Goal: Information Seeking & Learning: Understand process/instructions

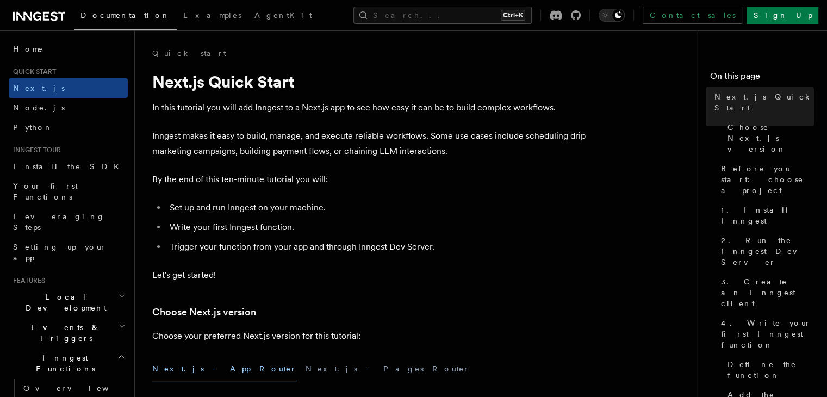
click at [501, 107] on p "In this tutorial you will add Inngest to a Next.js app to see how easy it can b…" at bounding box center [369, 107] width 435 height 15
click at [499, 215] on li "Set up and run Inngest on your machine." at bounding box center [376, 207] width 421 height 15
drag, startPoint x: 600, startPoint y: 310, endPoint x: 624, endPoint y: 351, distance: 47.3
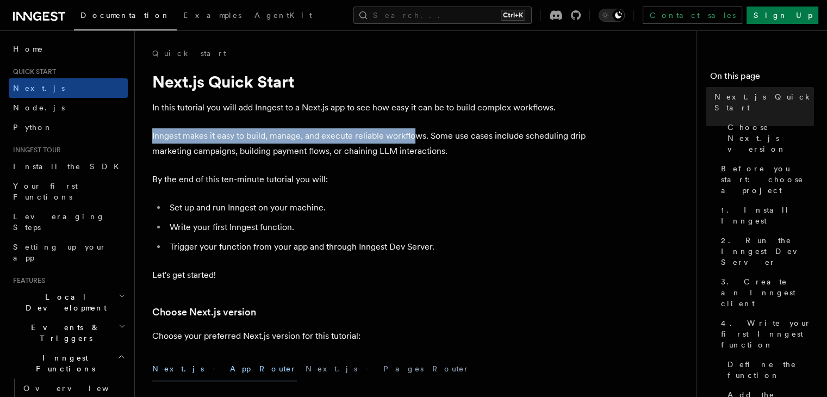
drag, startPoint x: 148, startPoint y: 129, endPoint x: 418, endPoint y: 134, distance: 270.7
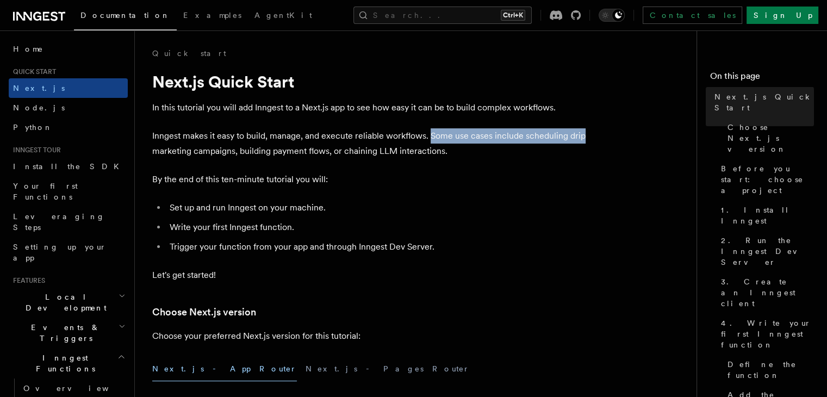
drag, startPoint x: 430, startPoint y: 131, endPoint x: 595, endPoint y: 131, distance: 165.2
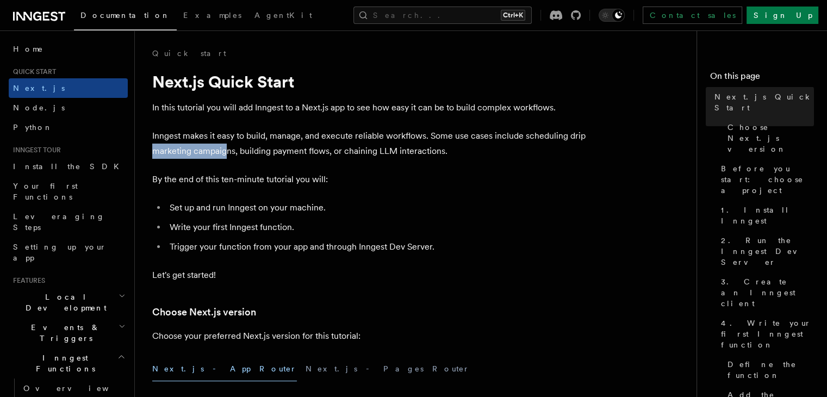
drag, startPoint x: 157, startPoint y: 148, endPoint x: 227, endPoint y: 152, distance: 69.6
click at [227, 152] on p "Inngest makes it easy to build, manage, and execute reliable workflows. Some us…" at bounding box center [369, 143] width 435 height 30
drag, startPoint x: 241, startPoint y: 151, endPoint x: 322, endPoint y: 151, distance: 81.0
click at [322, 151] on p "Inngest makes it easy to build, manage, and execute reliable workflows. Some us…" at bounding box center [369, 143] width 435 height 30
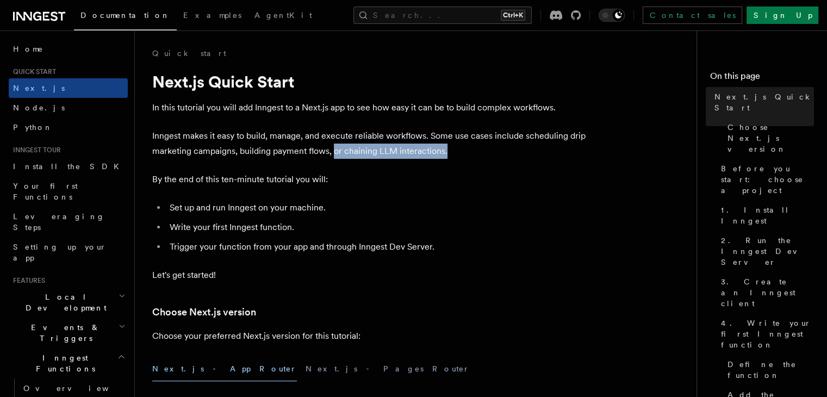
drag, startPoint x: 353, startPoint y: 151, endPoint x: 455, endPoint y: 148, distance: 102.2
click at [455, 148] on p "Inngest makes it easy to build, manage, and execute reliable workflows. Some us…" at bounding box center [369, 143] width 435 height 30
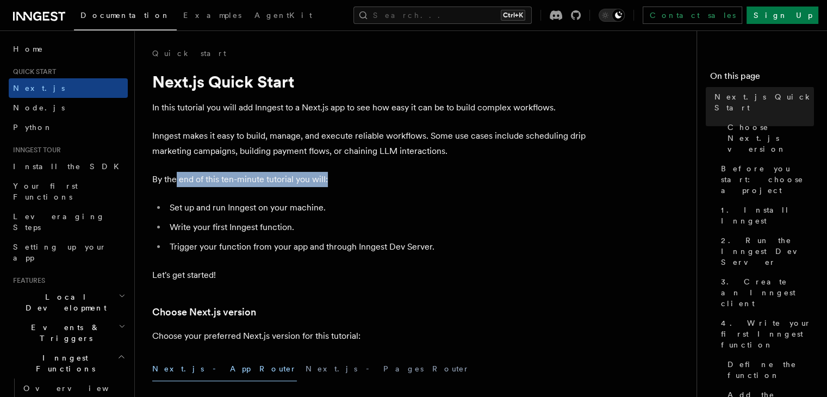
drag, startPoint x: 183, startPoint y: 177, endPoint x: 318, endPoint y: 181, distance: 135.9
click at [340, 177] on p "By the end of this ten-minute tutorial you will:" at bounding box center [369, 179] width 435 height 15
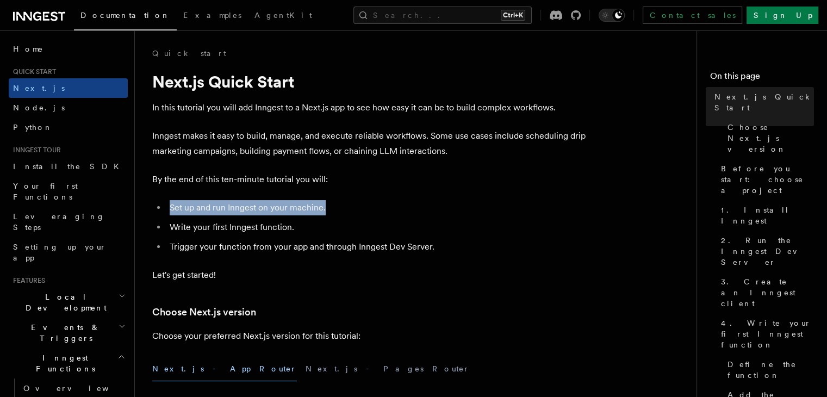
drag, startPoint x: 167, startPoint y: 207, endPoint x: 335, endPoint y: 206, distance: 167.9
click at [335, 206] on li "Set up and run Inngest on your machine." at bounding box center [376, 207] width 421 height 15
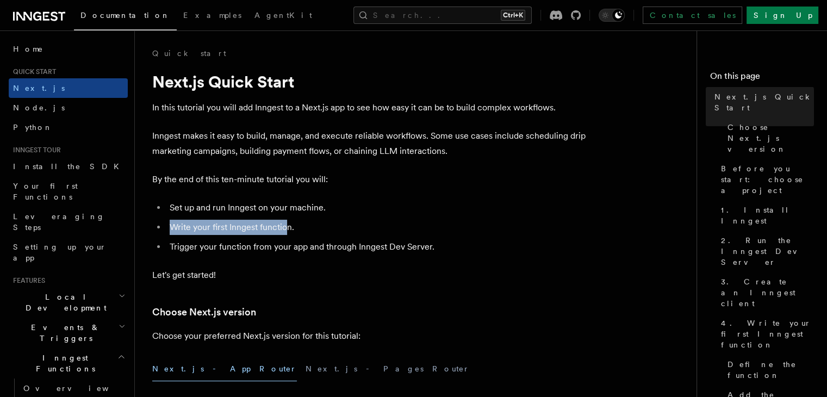
drag, startPoint x: 165, startPoint y: 227, endPoint x: 283, endPoint y: 229, distance: 117.4
click at [289, 227] on ul "Set up and run Inngest on your machine. Write your first Inngest function. Trig…" at bounding box center [369, 227] width 435 height 54
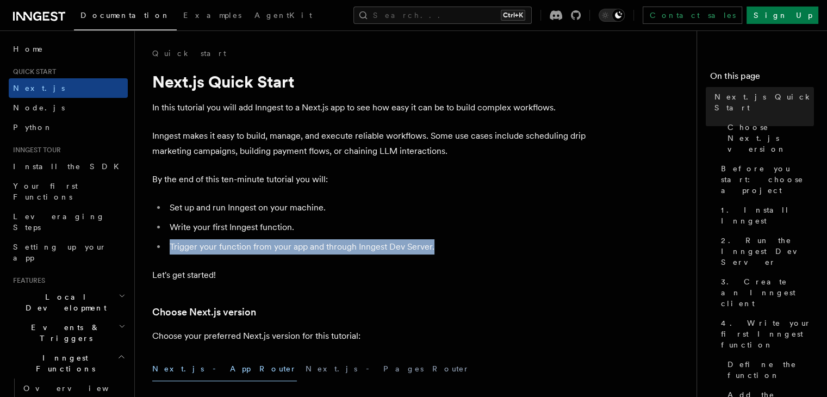
drag, startPoint x: 159, startPoint y: 247, endPoint x: 474, endPoint y: 243, distance: 315.2
click at [473, 243] on li "Trigger your function from your app and through Inngest Dev Server." at bounding box center [376, 246] width 421 height 15
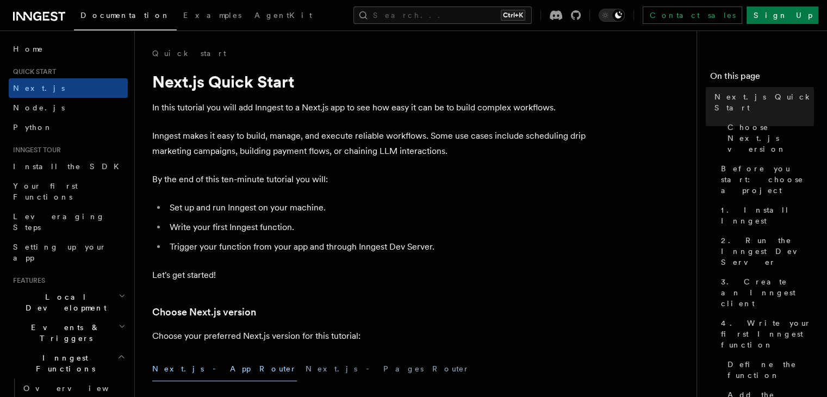
click at [504, 209] on li "Set up and run Inngest on your machine." at bounding box center [376, 207] width 421 height 15
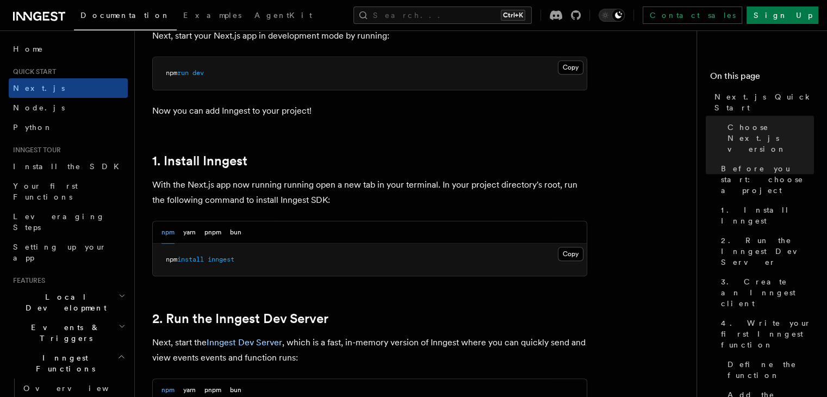
scroll to position [499, 0]
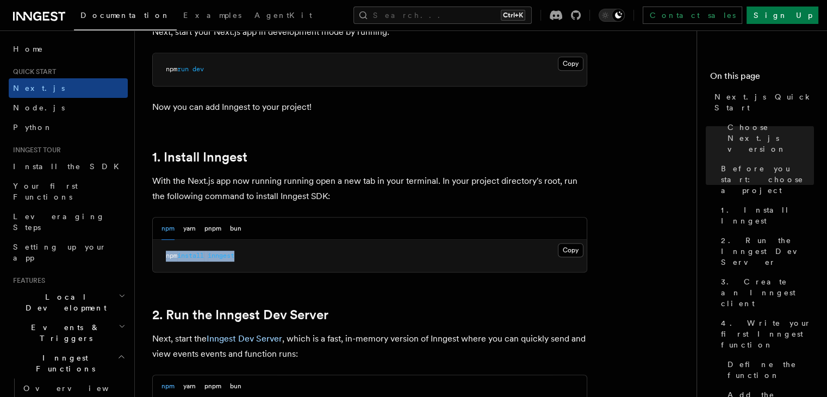
drag, startPoint x: 160, startPoint y: 256, endPoint x: 370, endPoint y: 253, distance: 209.8
click at [281, 256] on pre "npm install inngest" at bounding box center [370, 256] width 434 height 33
click at [572, 247] on button "Copy Copied" at bounding box center [571, 250] width 26 height 14
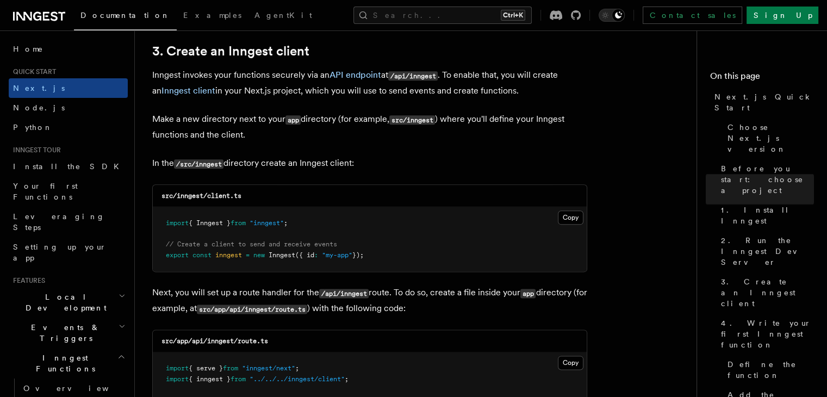
scroll to position [1304, 0]
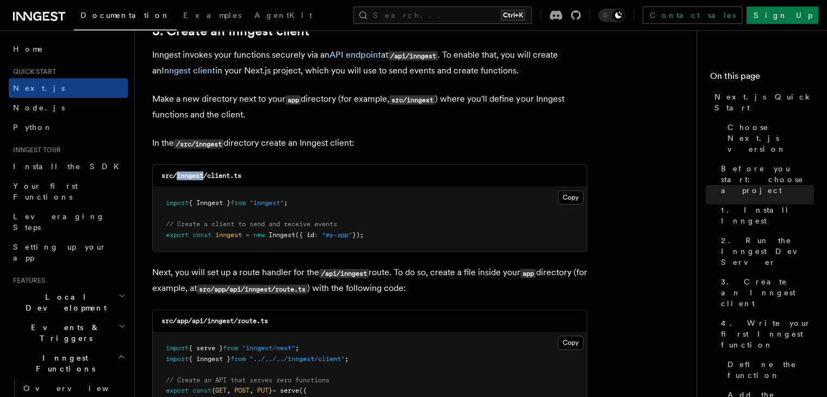
drag, startPoint x: 178, startPoint y: 175, endPoint x: 204, endPoint y: 175, distance: 26.1
click at [204, 175] on code "src/inngest/client.ts" at bounding box center [201, 176] width 80 height 8
copy code "inngest"
click at [572, 199] on button "Copy Copied" at bounding box center [571, 197] width 26 height 14
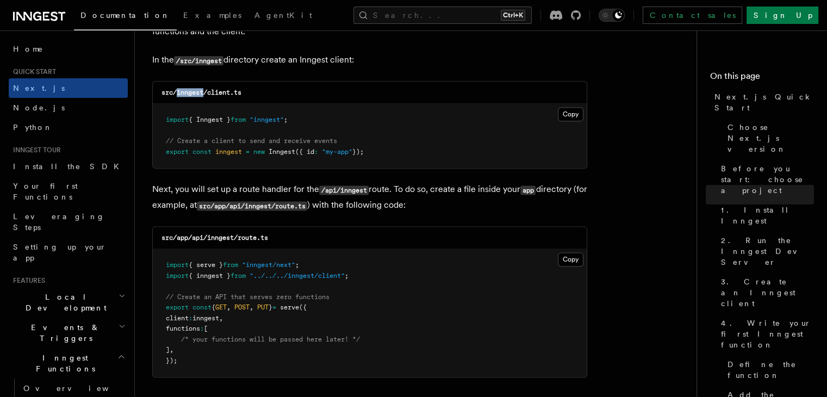
scroll to position [1388, 0]
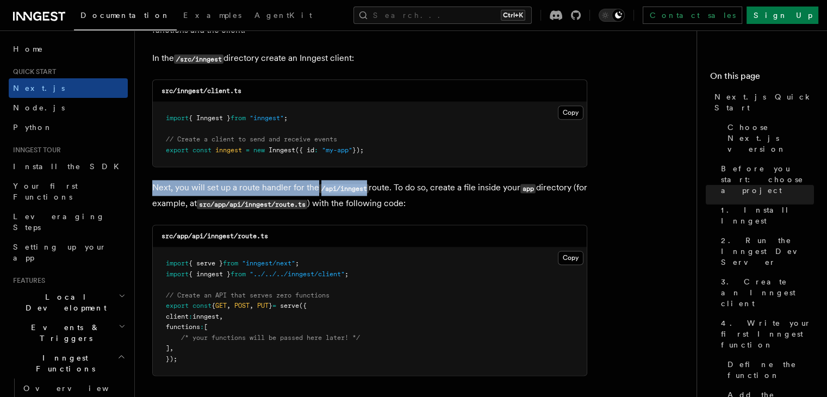
drag, startPoint x: 149, startPoint y: 184, endPoint x: 369, endPoint y: 185, distance: 220.1
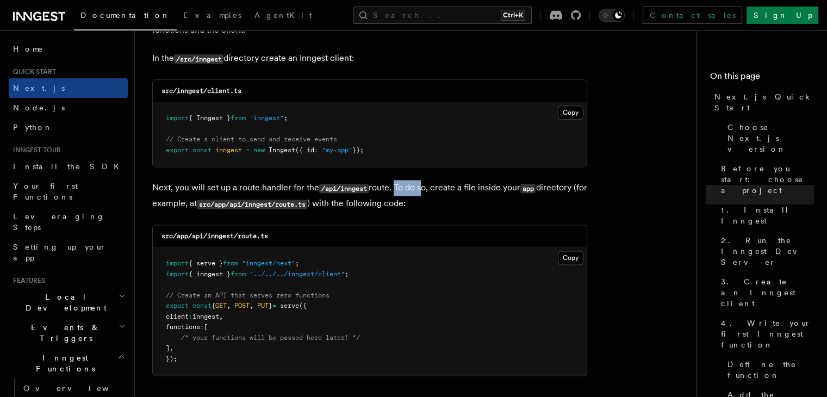
drag, startPoint x: 394, startPoint y: 186, endPoint x: 420, endPoint y: 187, distance: 25.6
click at [420, 187] on p "Next, you will set up a route handler for the /api/inngest route. To do so, cre…" at bounding box center [369, 196] width 435 height 32
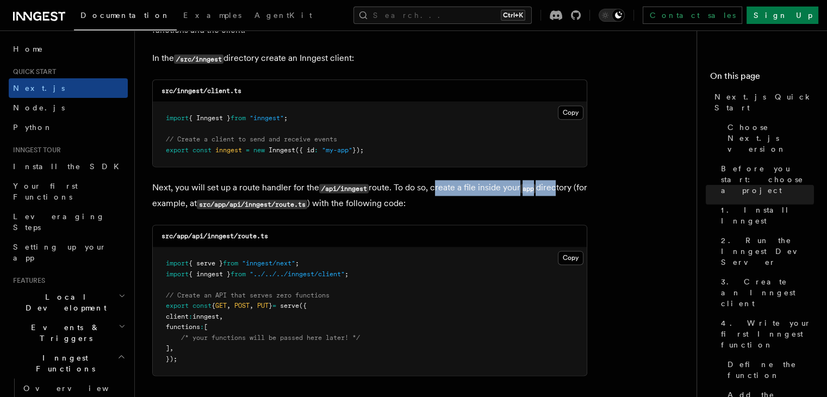
drag, startPoint x: 434, startPoint y: 187, endPoint x: 556, endPoint y: 187, distance: 122.8
click at [556, 187] on p "Next, you will set up a route handler for the /api/inngest route. To do so, cre…" at bounding box center [369, 196] width 435 height 32
drag, startPoint x: 233, startPoint y: 205, endPoint x: 239, endPoint y: 204, distance: 5.5
click at [234, 205] on code "src/app/api/inngest/route.ts" at bounding box center [252, 203] width 110 height 9
drag, startPoint x: 247, startPoint y: 203, endPoint x: 259, endPoint y: 204, distance: 11.5
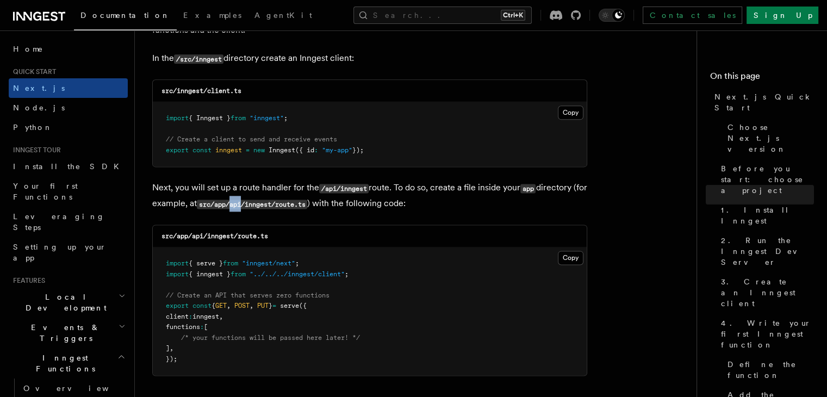
click at [259, 204] on code "src/app/api/inngest/route.ts" at bounding box center [252, 203] width 110 height 9
copy code "api"
drag, startPoint x: 293, startPoint y: 203, endPoint x: 326, endPoint y: 203, distance: 32.6
click at [307, 203] on code "src/app/api/inngest/route.ts" at bounding box center [252, 203] width 110 height 9
copy code "route.ts"
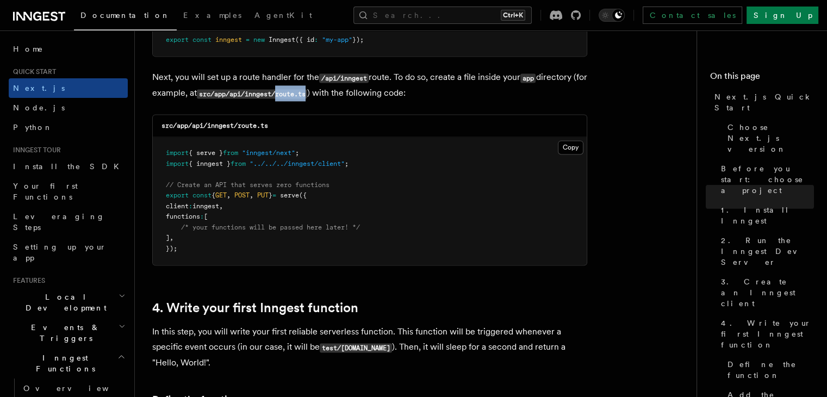
scroll to position [1508, 0]
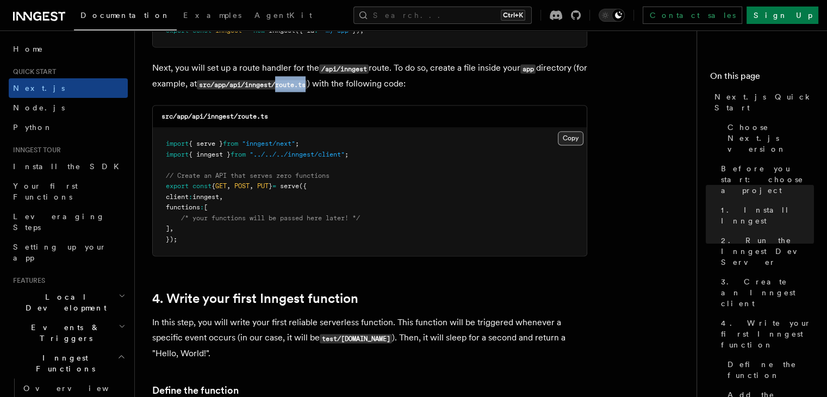
click at [576, 137] on button "Copy Copied" at bounding box center [571, 138] width 26 height 14
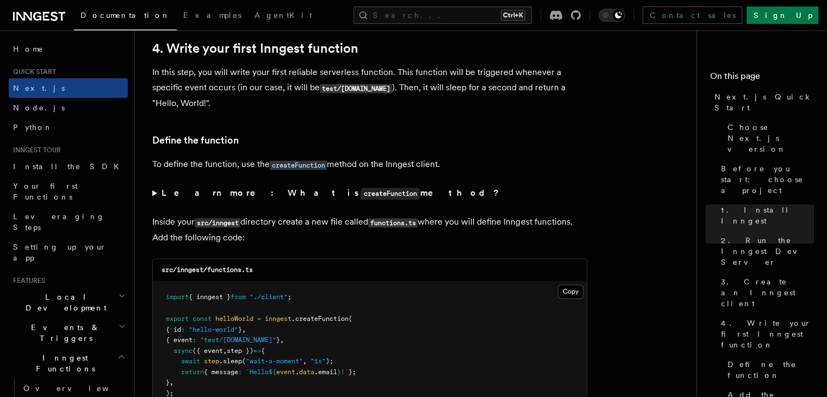
scroll to position [1841, 0]
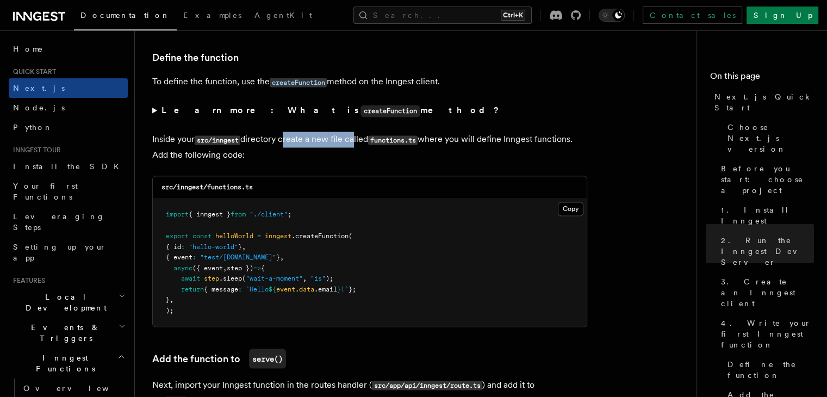
drag, startPoint x: 284, startPoint y: 140, endPoint x: 353, endPoint y: 137, distance: 69.6
click at [353, 137] on p "Inside your src/inngest directory create a new file called functions.ts where y…" at bounding box center [369, 147] width 435 height 31
click at [376, 153] on p "Inside your src/inngest directory create a new file called functions.ts where y…" at bounding box center [369, 147] width 435 height 31
drag, startPoint x: 373, startPoint y: 138, endPoint x: 409, endPoint y: 143, distance: 36.2
click at [409, 143] on code "functions.ts" at bounding box center [392, 139] width 49 height 9
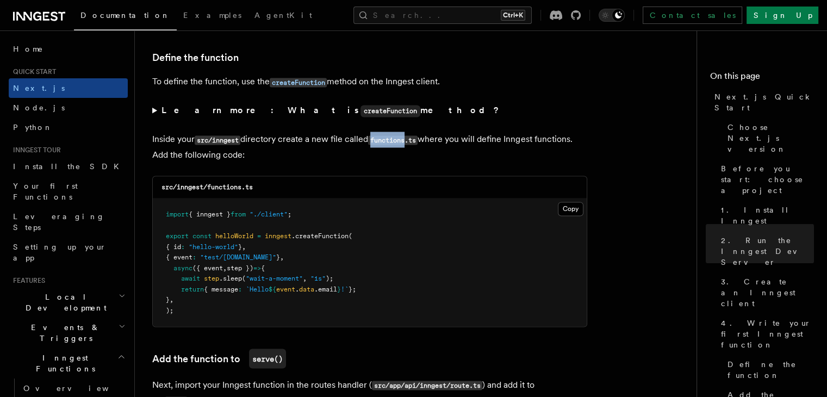
copy code "functions"
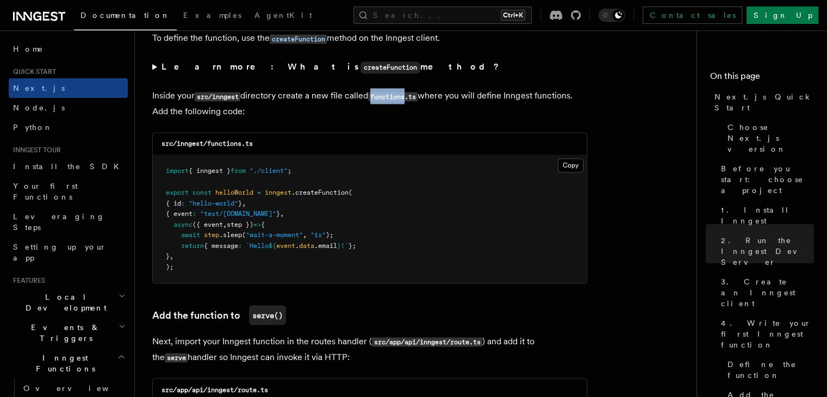
scroll to position [1882, 0]
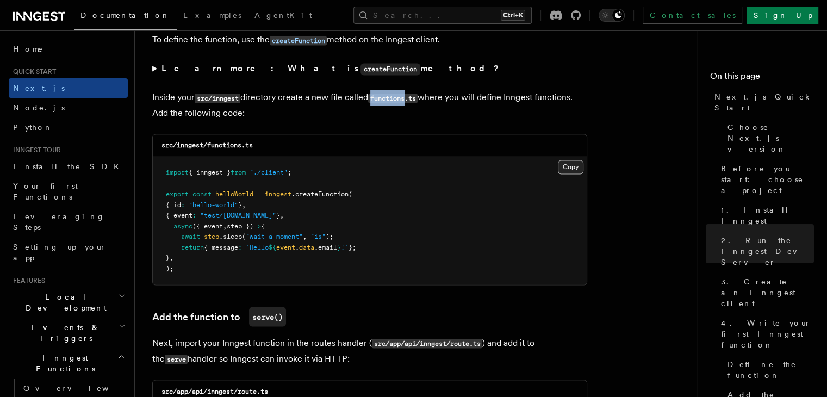
click at [578, 168] on button "Copy Copied" at bounding box center [571, 167] width 26 height 14
